Goal: Find specific page/section: Find specific page/section

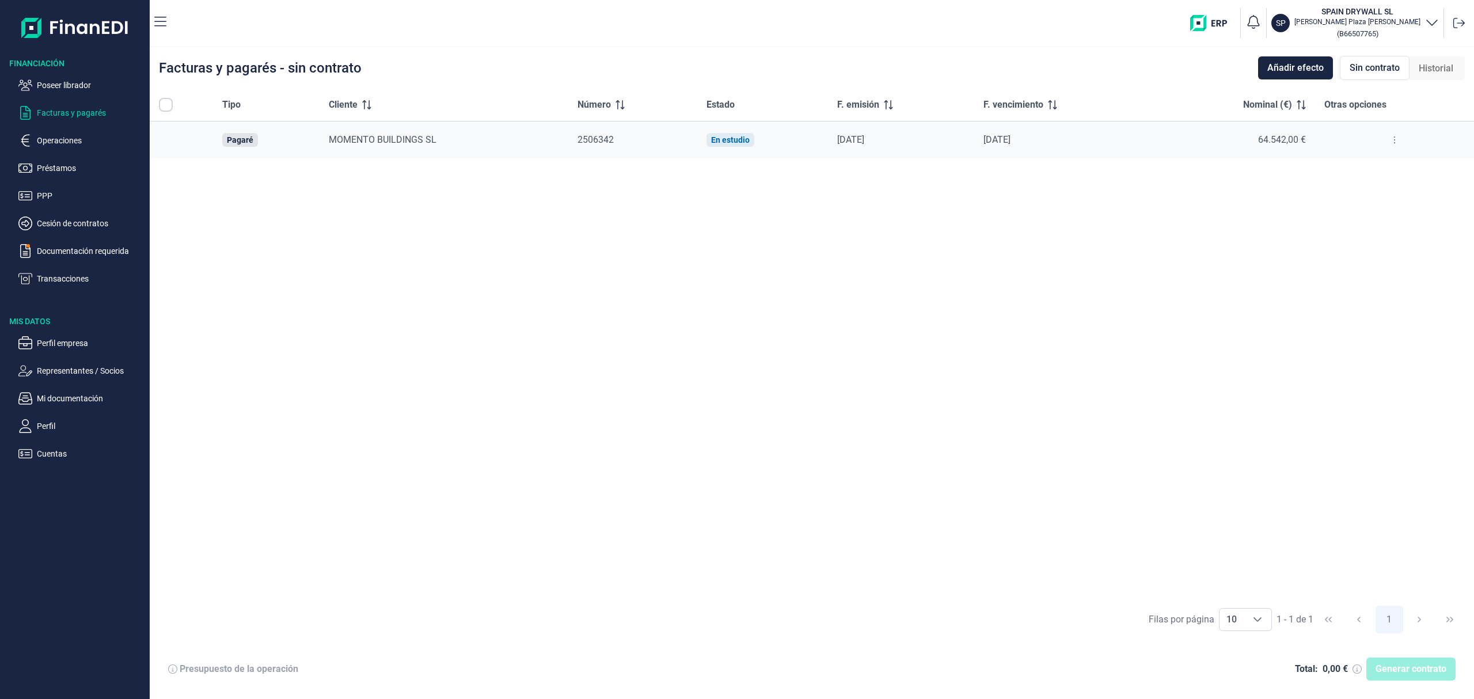
click at [88, 93] on ul "Poseer librador Facturas y pagarés Operaciones Préstamos PPP Cesión de contrato…" at bounding box center [75, 177] width 150 height 217
click at [89, 84] on p "Poseer librador" at bounding box center [91, 85] width 108 height 14
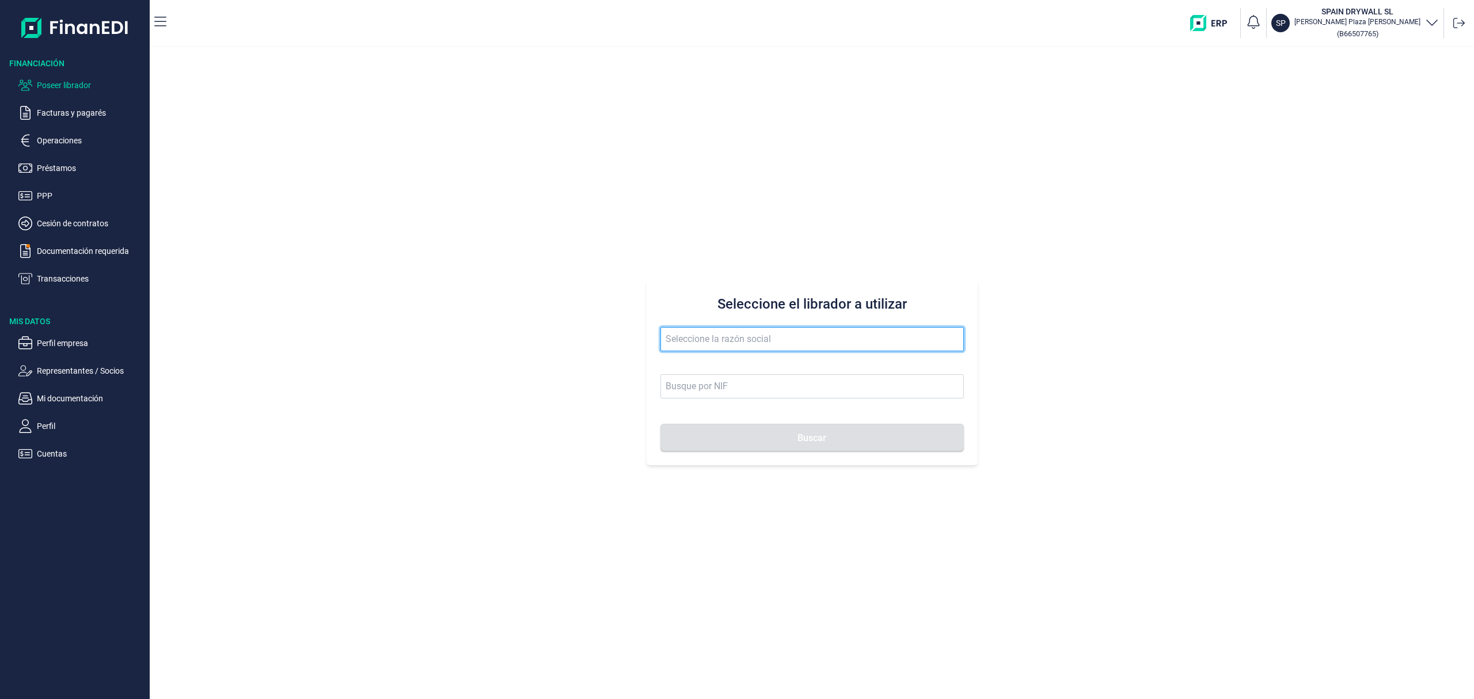
click at [705, 337] on input "text" at bounding box center [811, 339] width 303 height 24
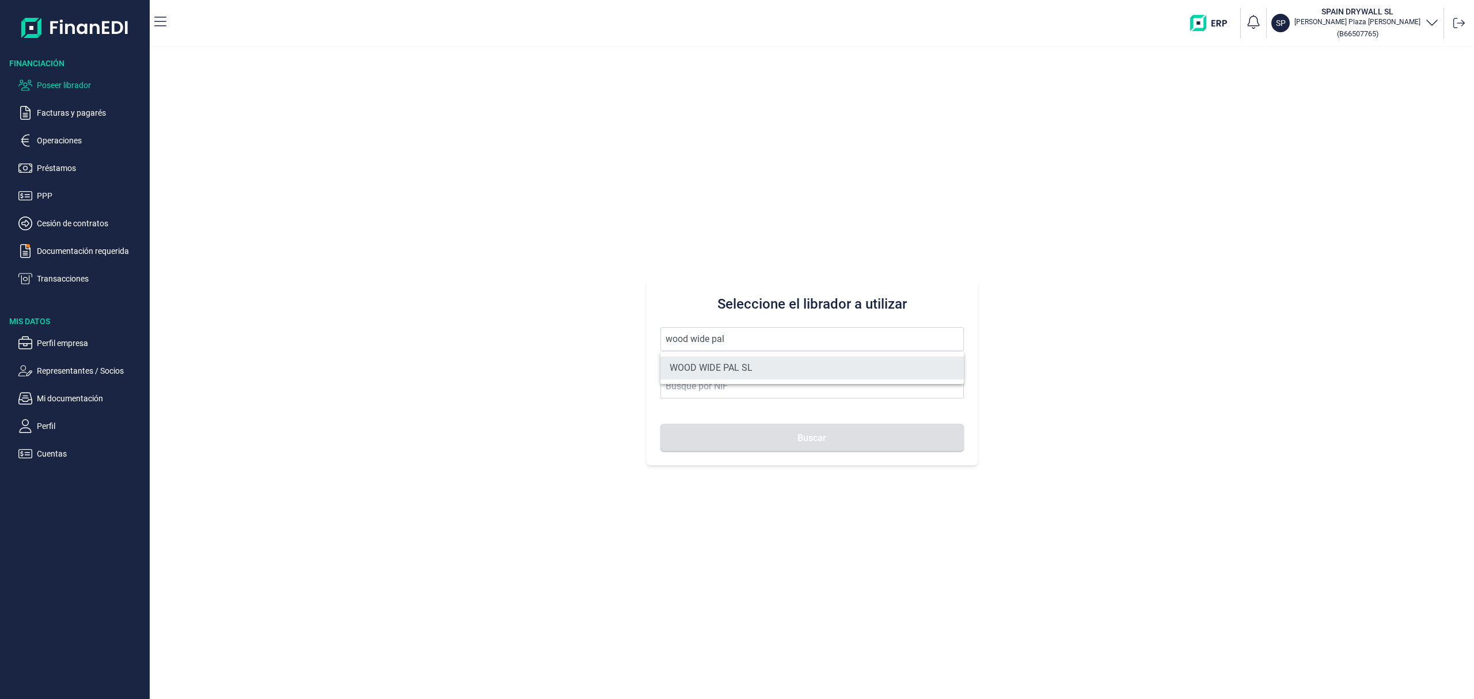
click at [758, 374] on li "WOOD WIDE PAL SL" at bounding box center [811, 367] width 303 height 23
type input "WOOD WIDE PAL SL"
type input "B75851345"
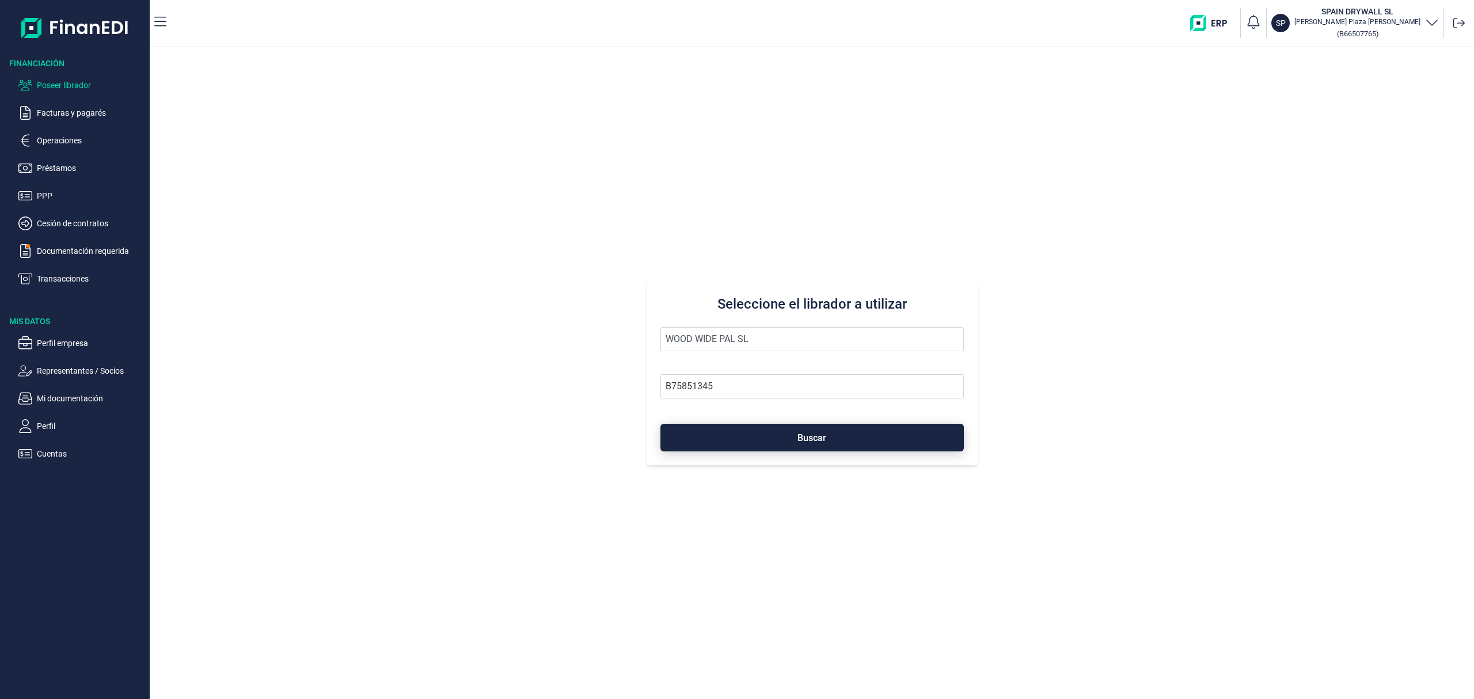
click at [807, 447] on button "Buscar" at bounding box center [811, 438] width 303 height 28
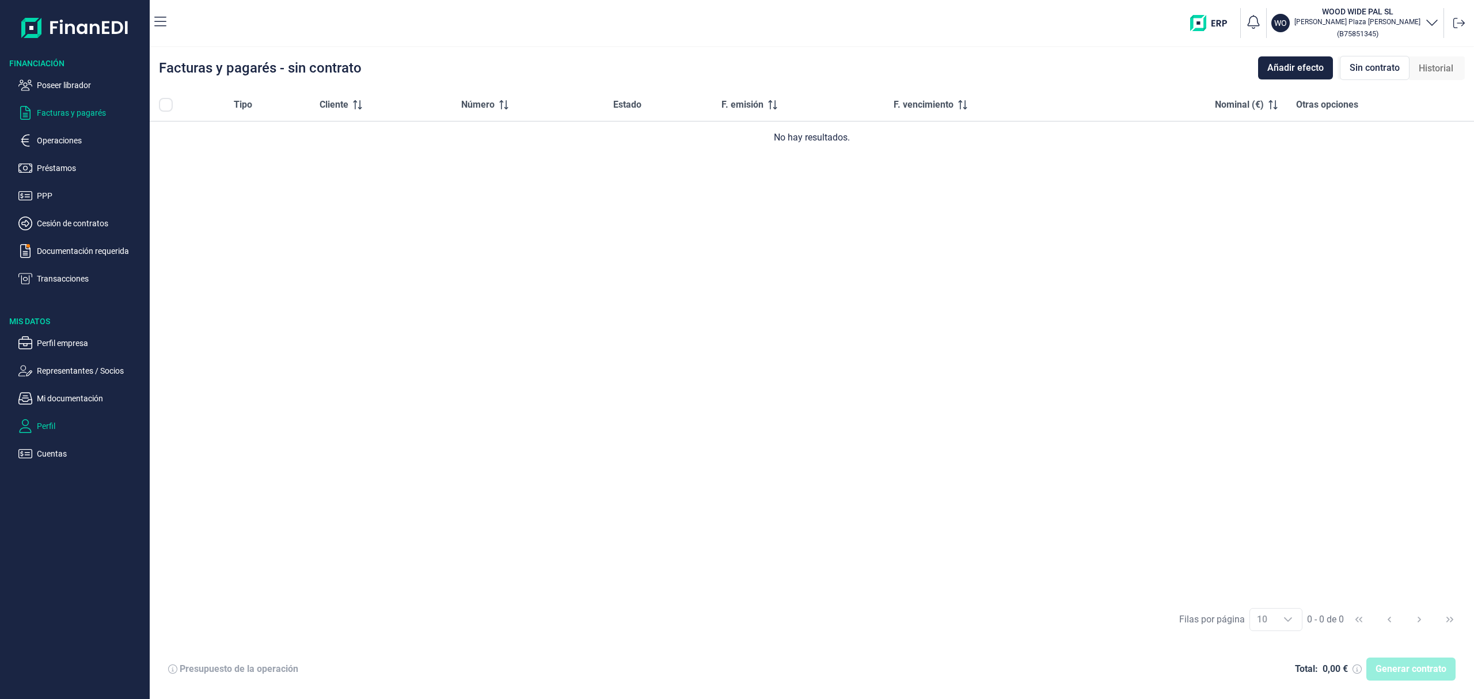
click at [47, 420] on p "Perfil" at bounding box center [91, 426] width 108 height 14
